Goal: Information Seeking & Learning: Learn about a topic

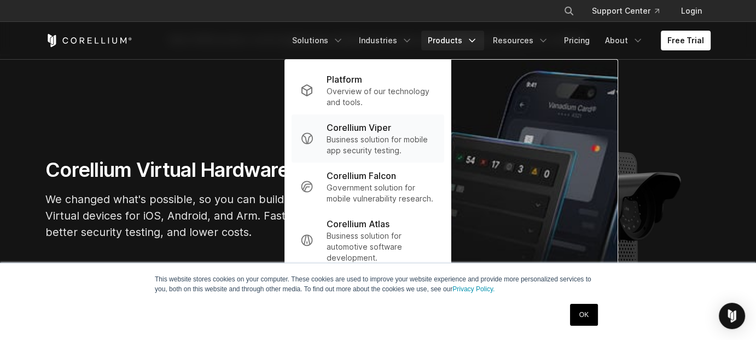
scroll to position [36, 0]
click at [579, 316] on link "OK" at bounding box center [584, 315] width 28 height 22
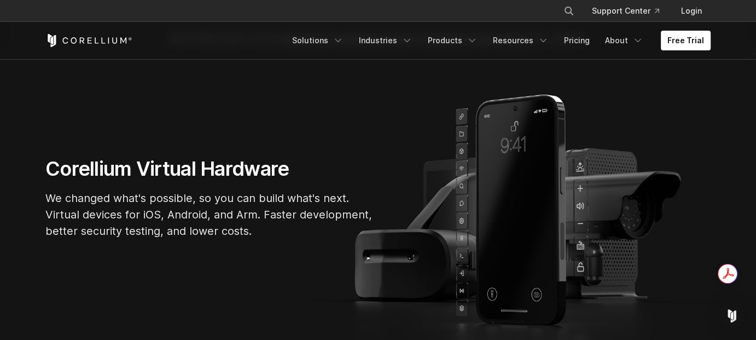
click at [450, 27] on div "Free Trial Solutions IoT" at bounding box center [377, 40] width 665 height 37
click at [441, 44] on link "Products" at bounding box center [452, 41] width 63 height 20
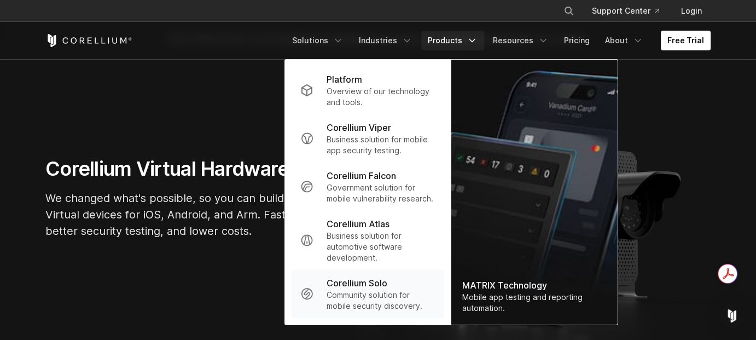
click at [371, 289] on p "Community solution for mobile security discovery." at bounding box center [381, 300] width 109 height 22
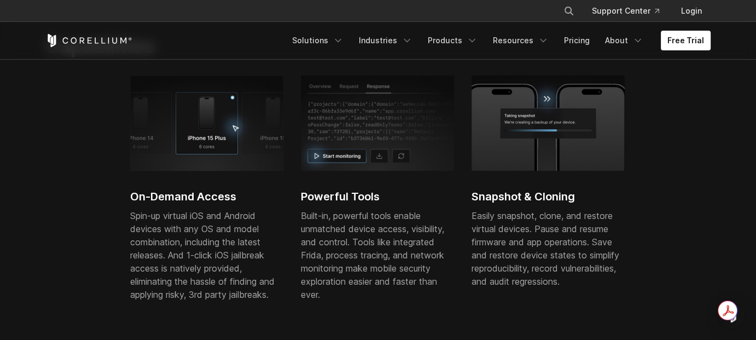
scroll to position [404, 0]
